Goal: Navigation & Orientation: Find specific page/section

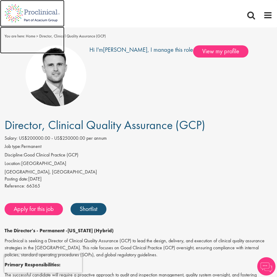
click at [35, 14] on img at bounding box center [32, 13] width 65 height 27
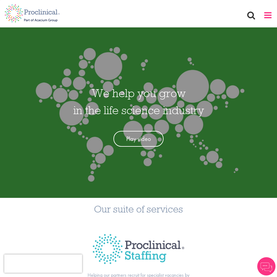
click at [267, 17] on span at bounding box center [268, 15] width 9 height 9
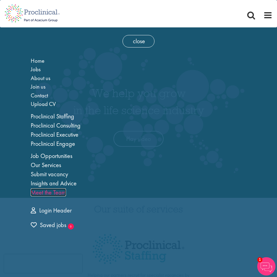
click at [38, 189] on link "Meet the Team" at bounding box center [48, 192] width 35 height 8
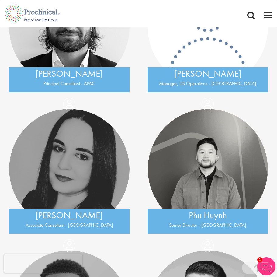
scroll to position [2628, 0]
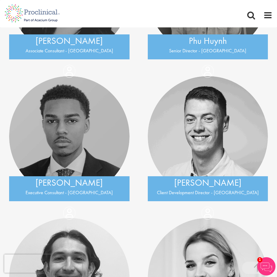
click at [132, 173] on div "Carl Gbolade Executive Consultant - EU" at bounding box center [69, 136] width 139 height 121
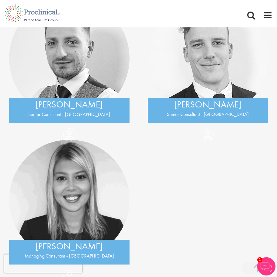
scroll to position [7955, 0]
